Goal: Navigation & Orientation: Find specific page/section

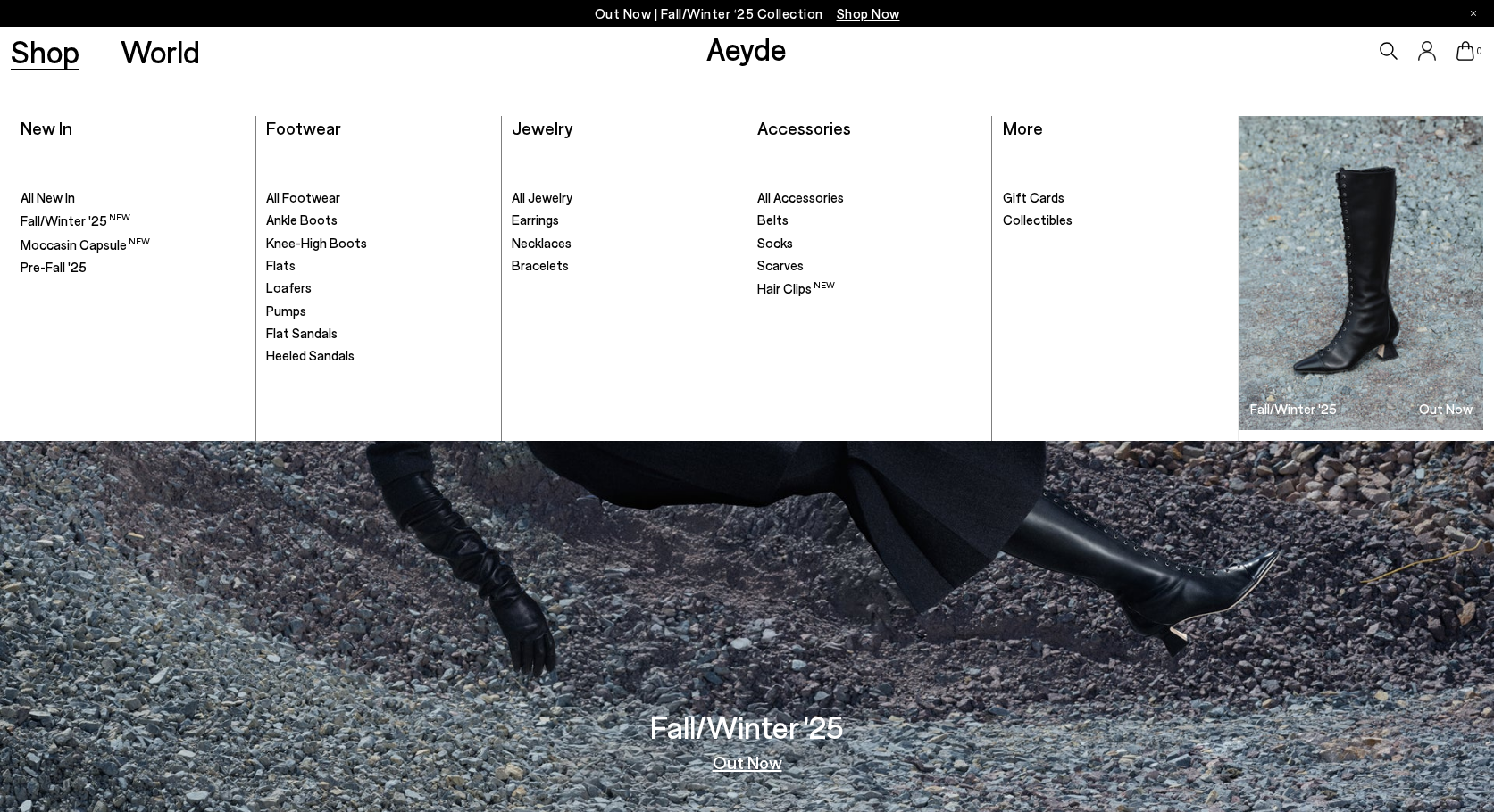
click at [96, 208] on ul ". All New In Fall/Winter '25 Moccasin Capsule" at bounding box center [133, 293] width 224 height 295
click at [100, 218] on span "Fall/Winter '25" at bounding box center [64, 219] width 87 height 16
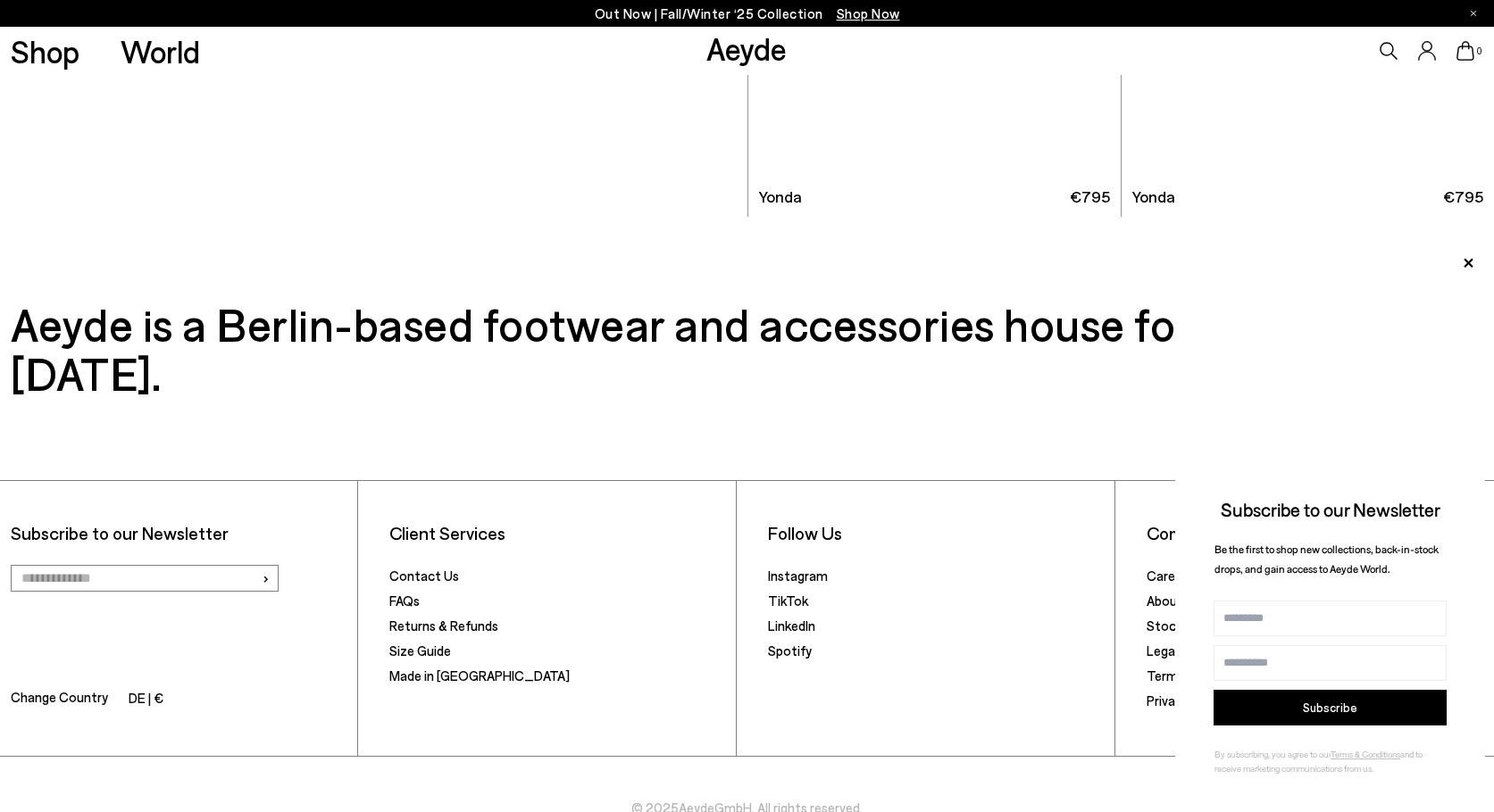
scroll to position [10326, 0]
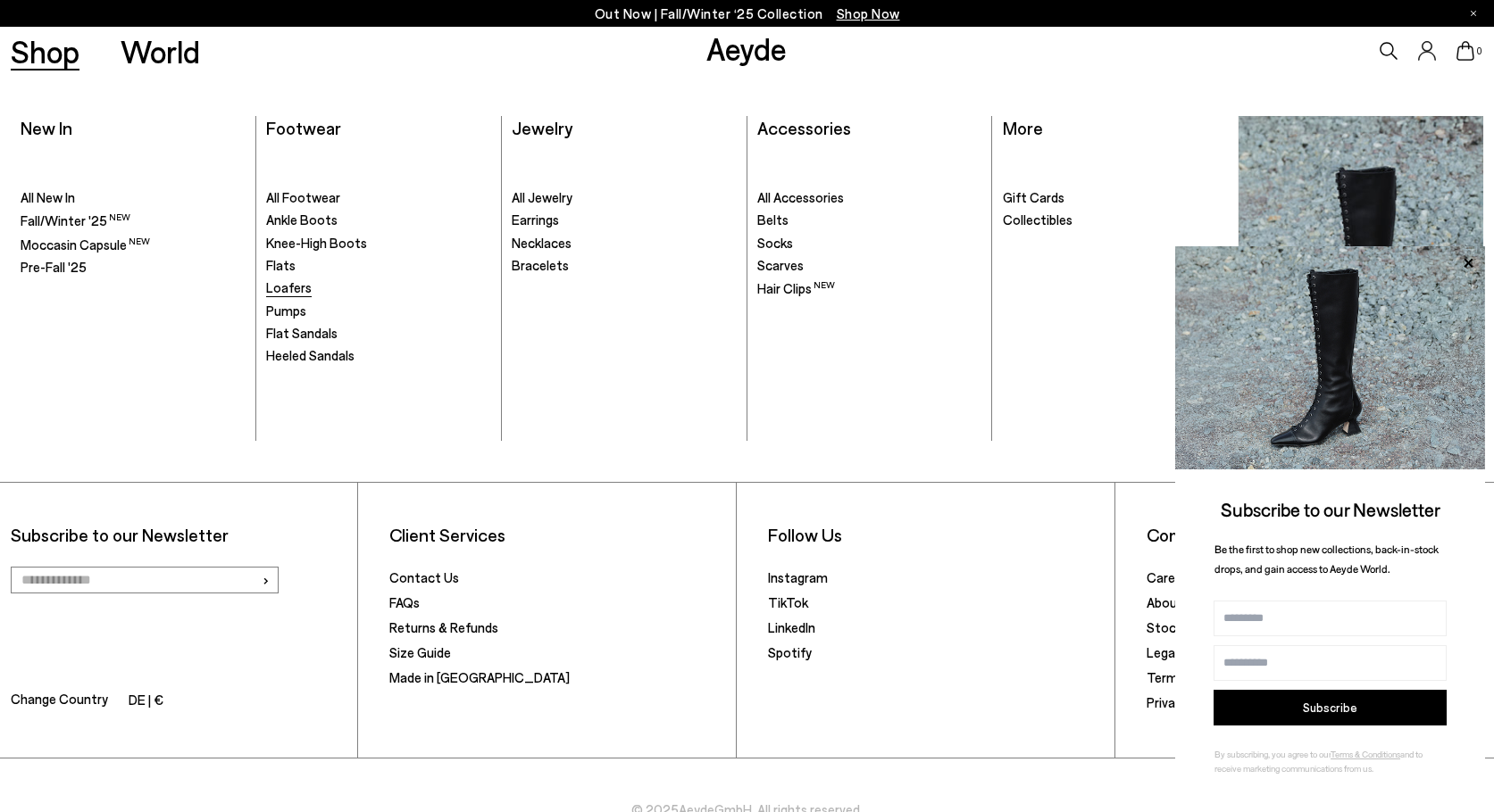
click at [291, 283] on span "Loafers" at bounding box center [288, 287] width 46 height 16
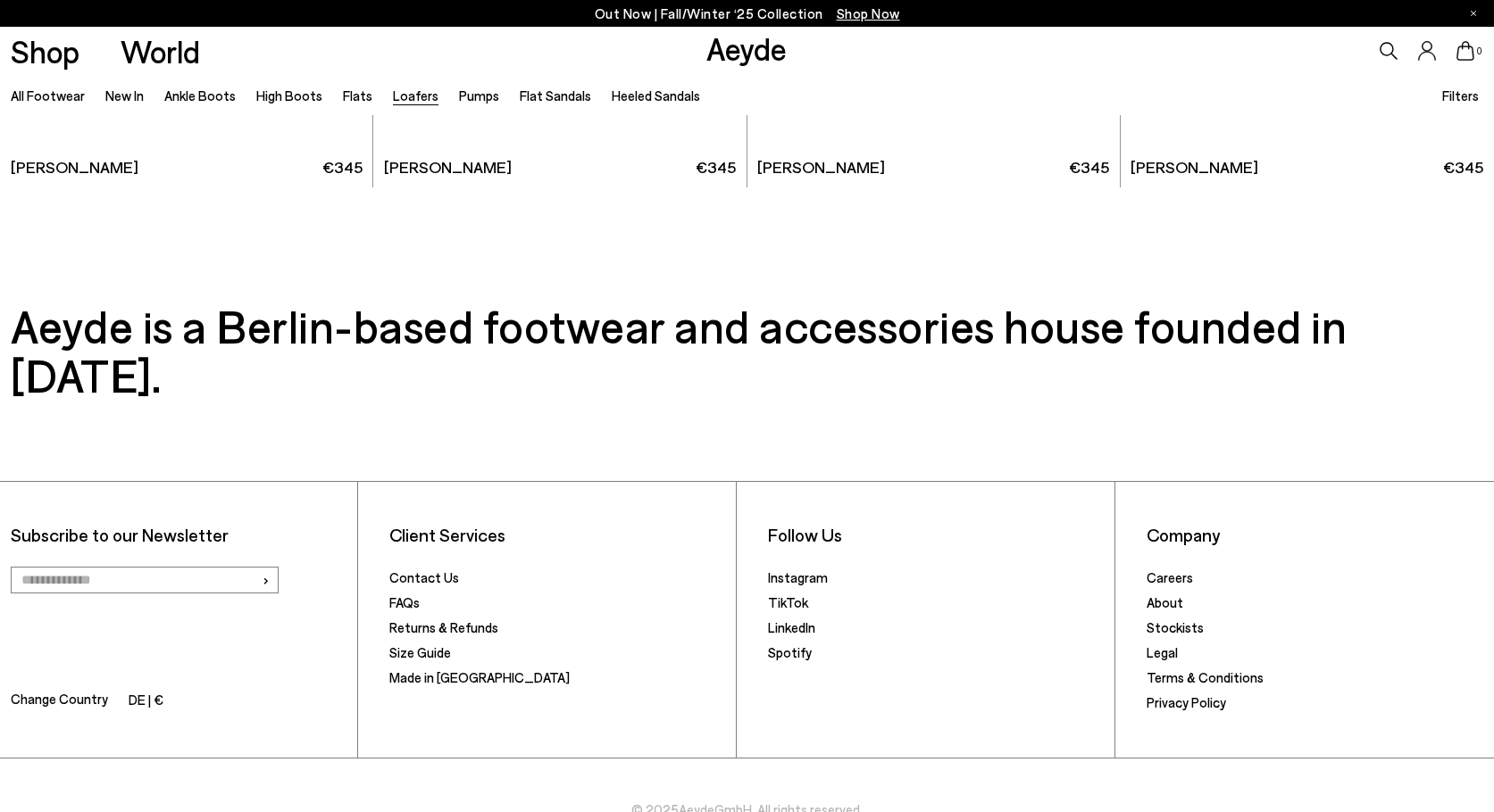
scroll to position [3993, 0]
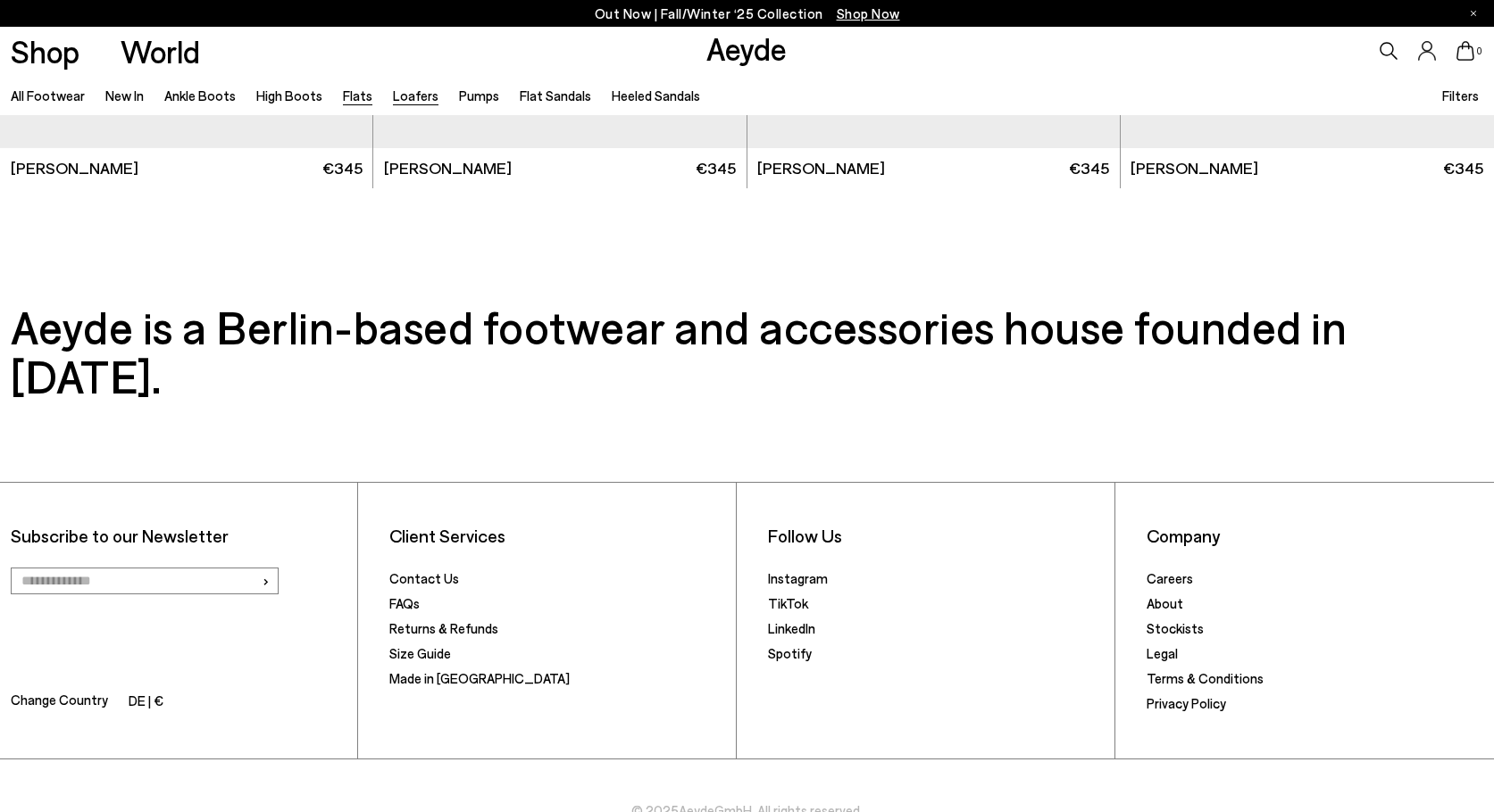
click at [353, 89] on link "Flats" at bounding box center [357, 96] width 30 height 16
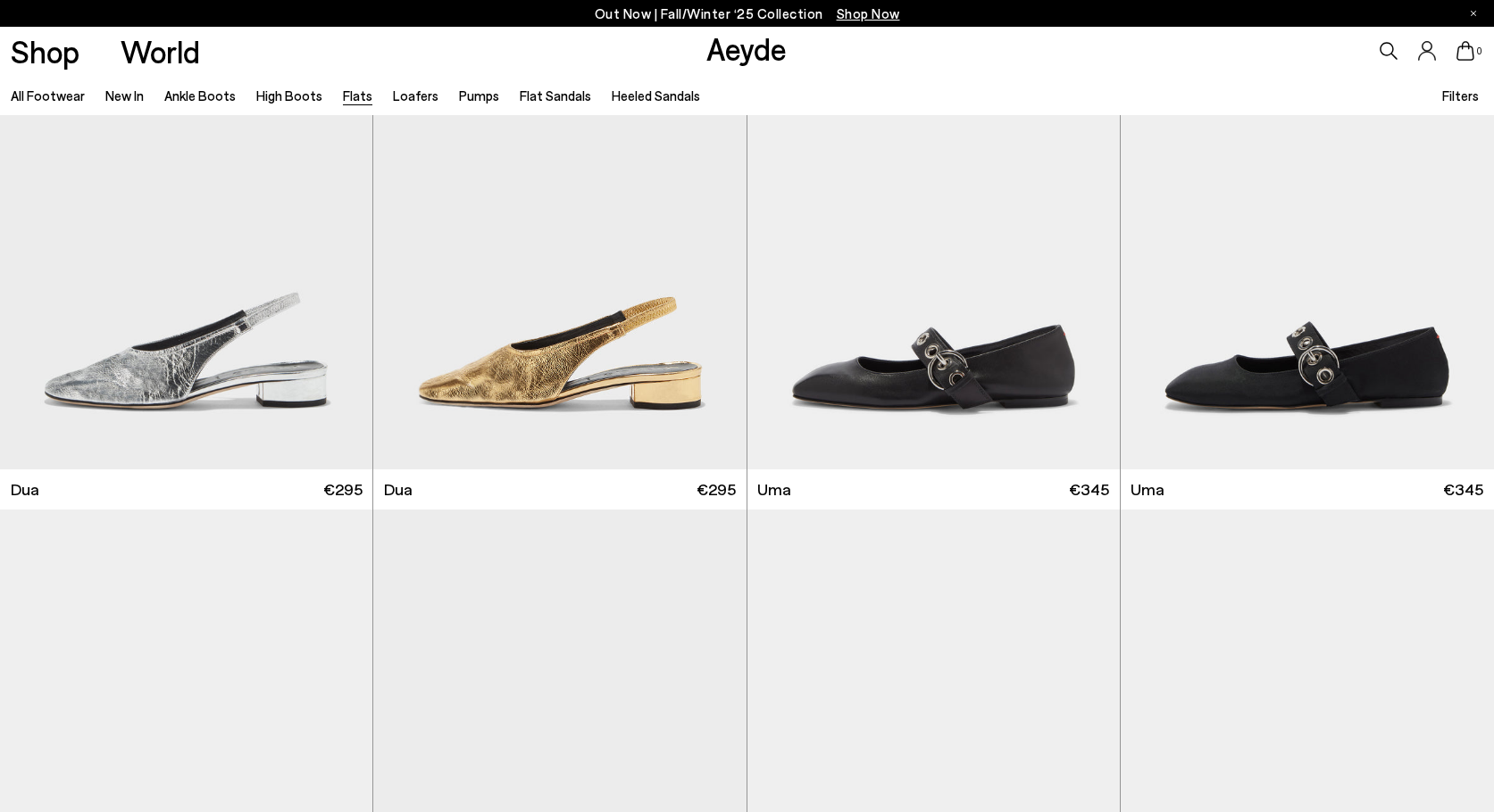
scroll to position [8248, 0]
